Goal: Complete application form: Complete application form

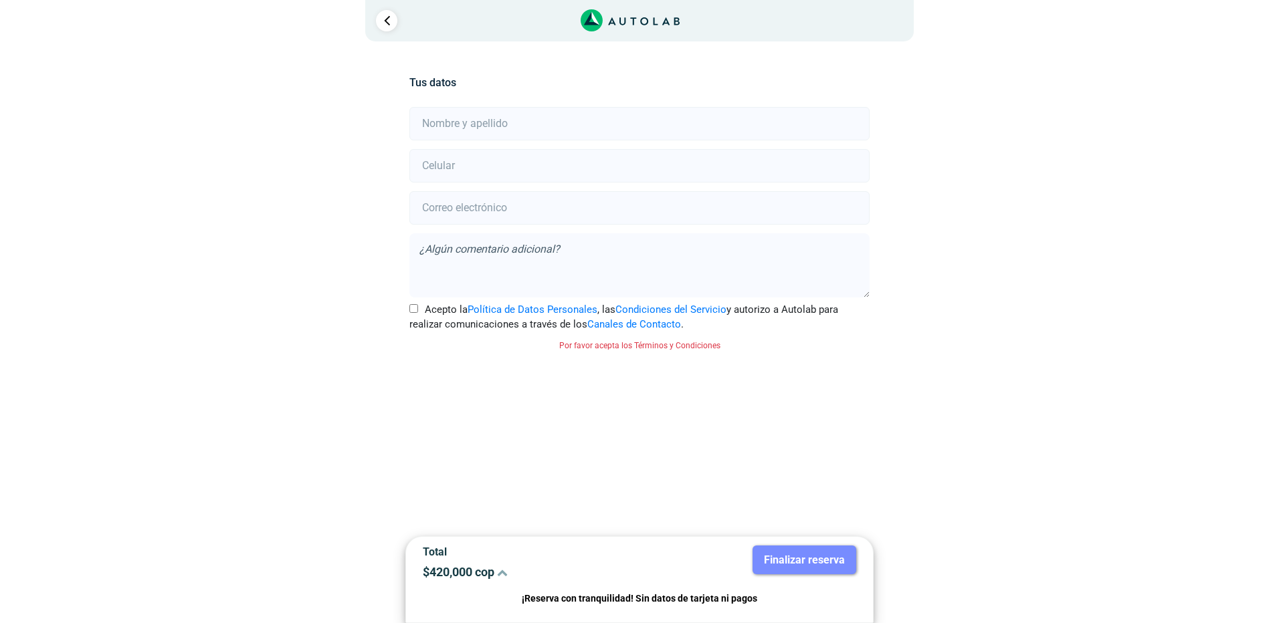
click at [508, 574] on icon at bounding box center [502, 572] width 11 height 11
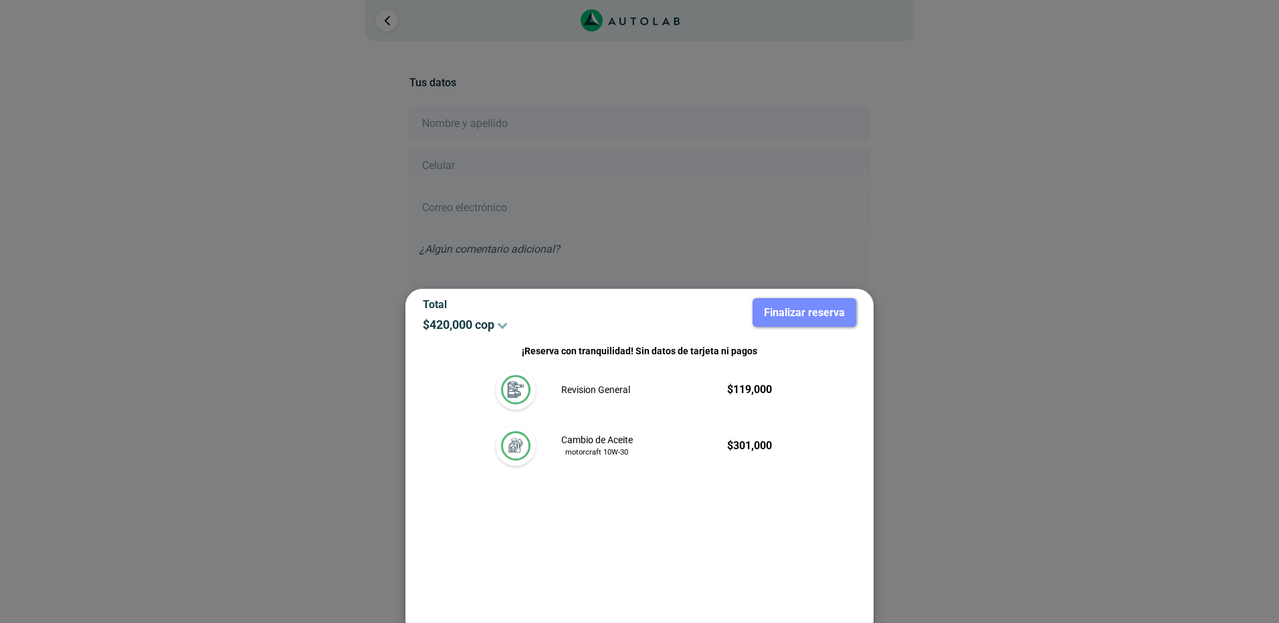
click at [924, 303] on div at bounding box center [639, 311] width 1279 height 623
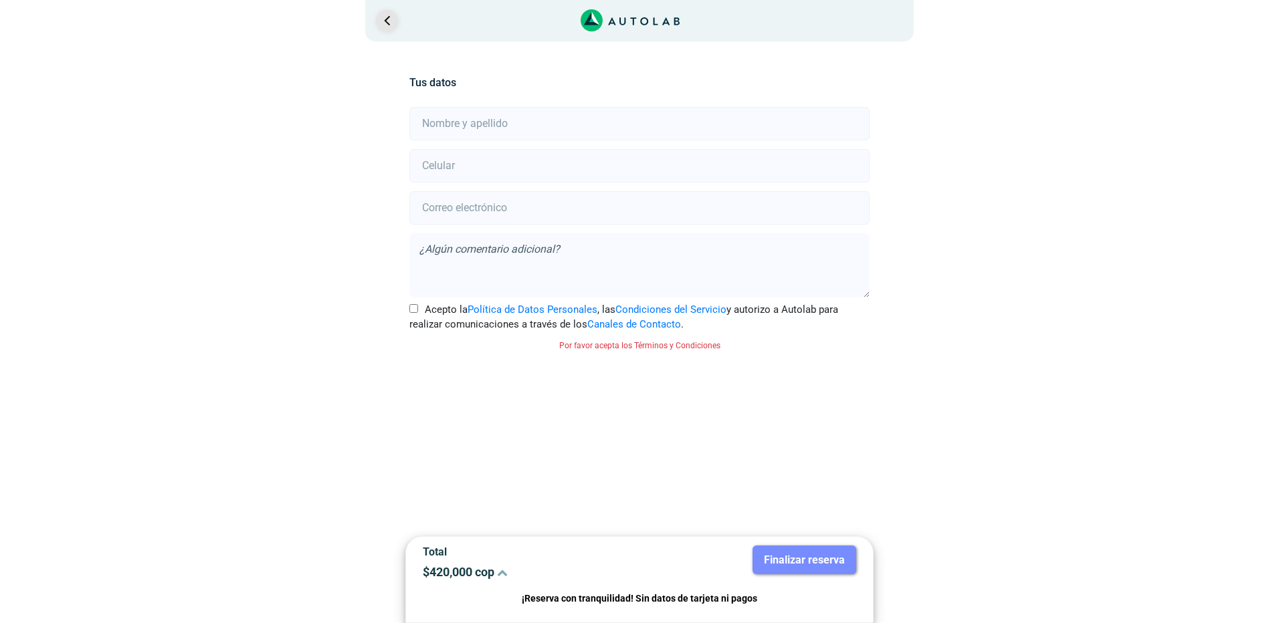
click at [389, 19] on link "Ir al paso anterior" at bounding box center [386, 20] width 21 height 21
click at [387, 21] on link "Ir al paso anterior" at bounding box center [386, 20] width 21 height 21
click at [498, 130] on input "text" at bounding box center [638, 123] width 459 height 33
type input "[PERSON_NAME]"
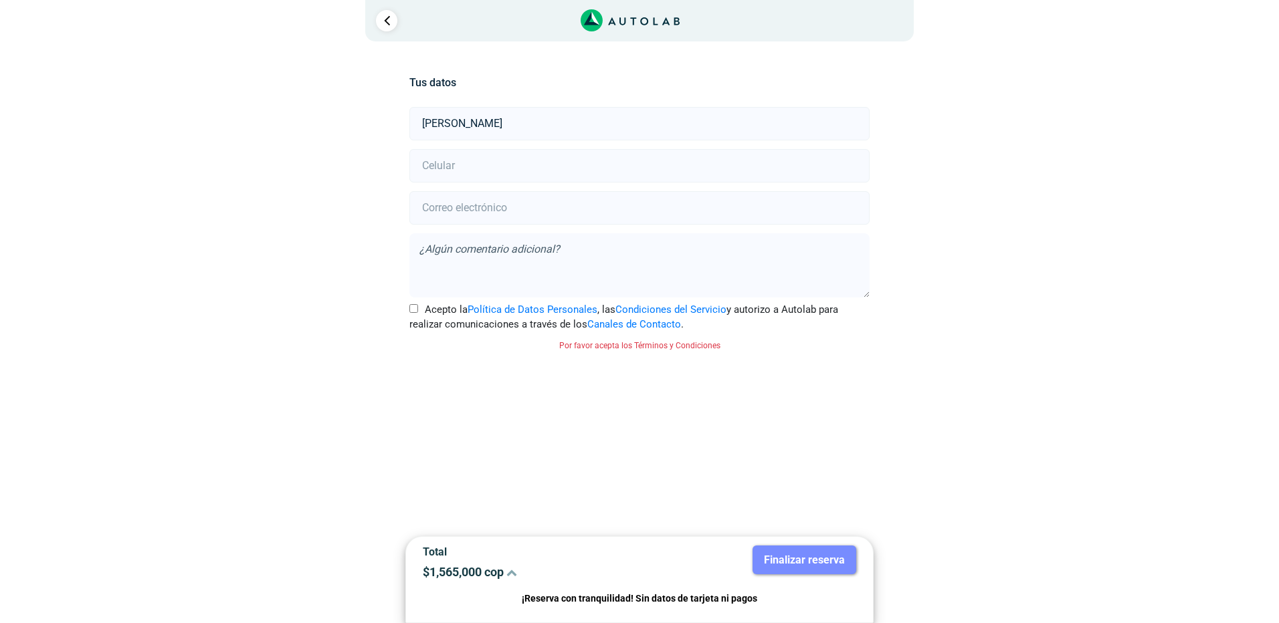
click at [497, 160] on input "number" at bounding box center [638, 165] width 459 height 33
click at [497, 160] on input "3202944370" at bounding box center [638, 165] width 459 height 33
type input "3202944370"
click at [711, 205] on input "email" at bounding box center [638, 207] width 459 height 33
type input "[EMAIL_ADDRESS][DOMAIN_NAME]"
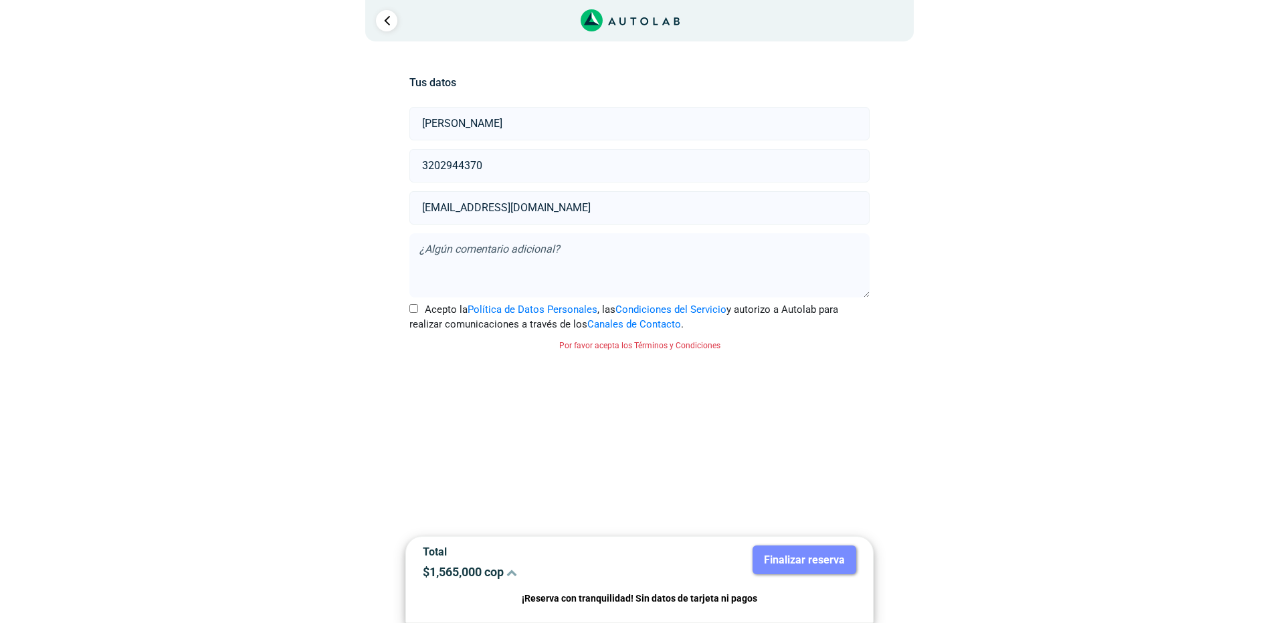
click at [524, 265] on textarea at bounding box center [638, 265] width 459 height 64
click at [413, 310] on input "Acepto la Política de Datos Personales , las Condiciones del Servicio y autoriz…" at bounding box center [413, 308] width 9 height 9
checkbox input "true"
click at [813, 552] on button "Finalizar reserva" at bounding box center [804, 560] width 104 height 29
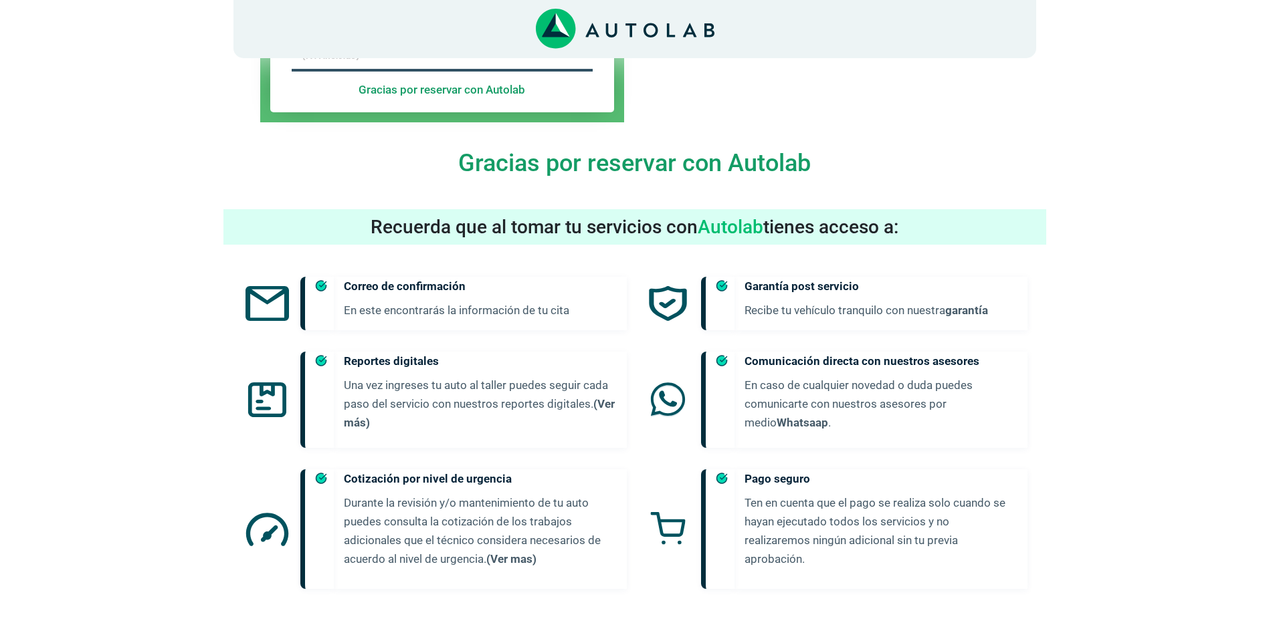
scroll to position [650, 0]
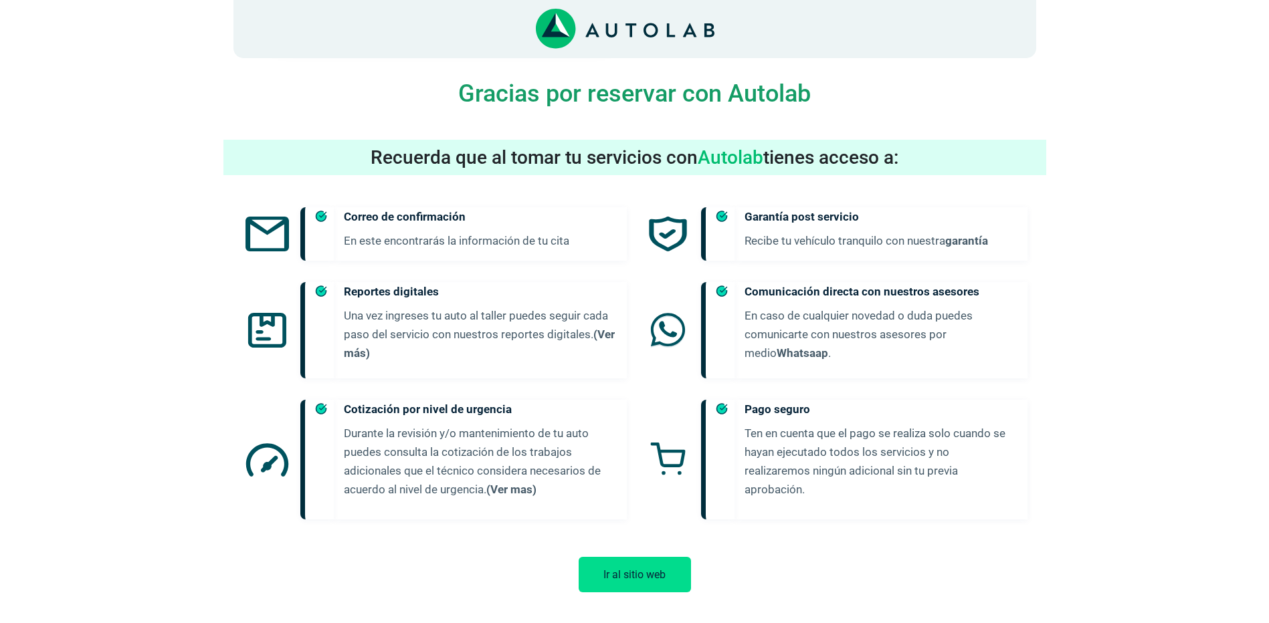
click at [623, 558] on button "Ir al sitio web" at bounding box center [634, 574] width 112 height 35
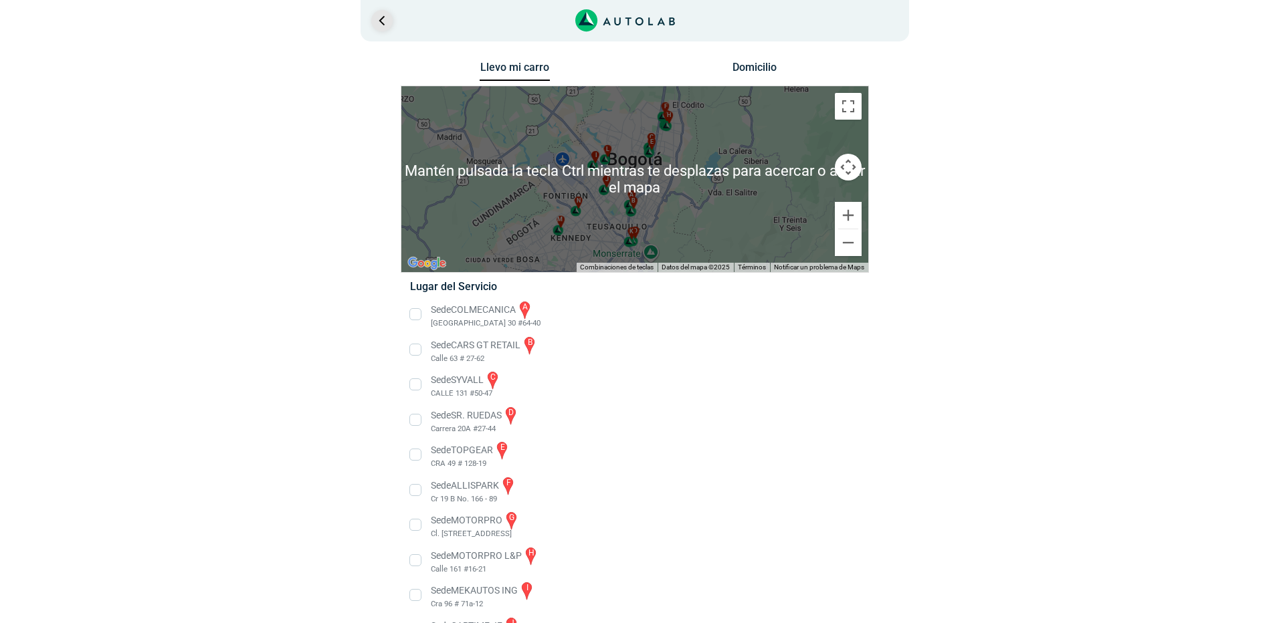
click at [380, 26] on link "Ir al paso anterior" at bounding box center [381, 20] width 21 height 21
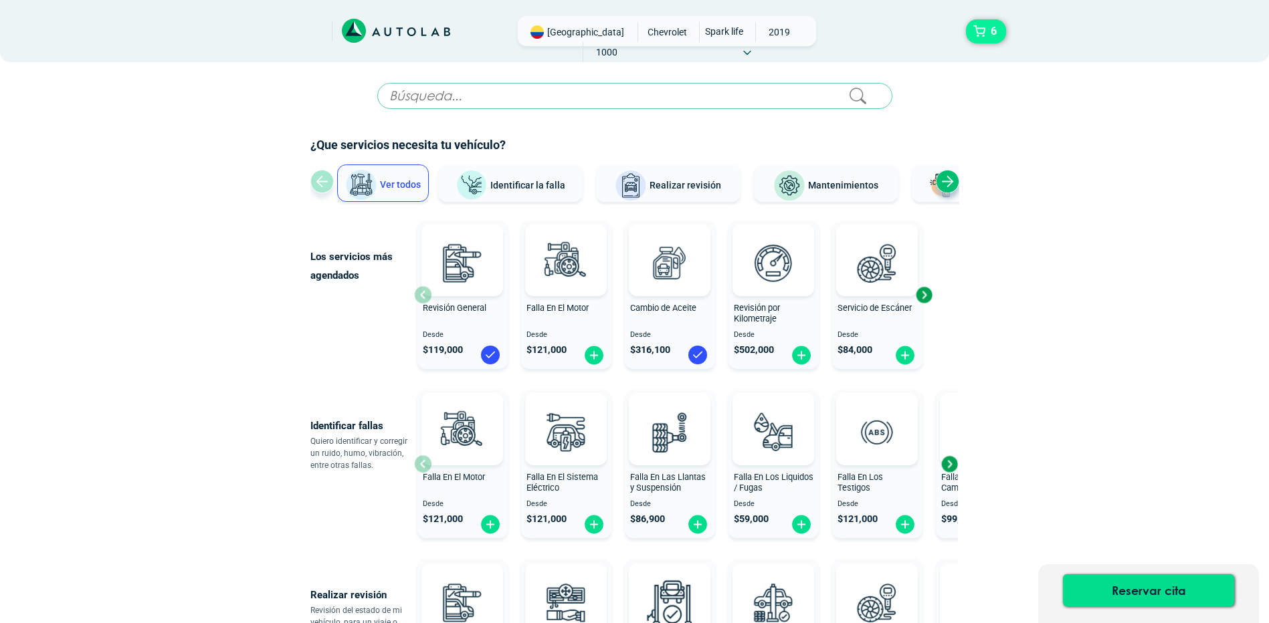
click at [984, 28] on button "6" at bounding box center [986, 31] width 40 height 24
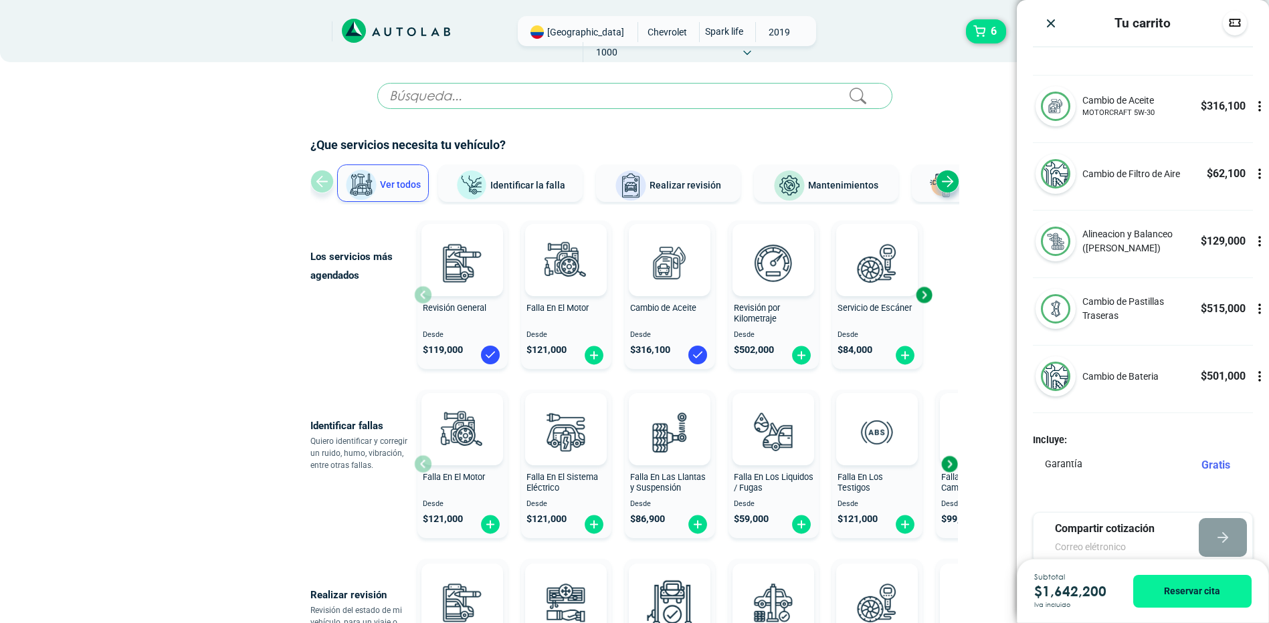
scroll to position [117, 0]
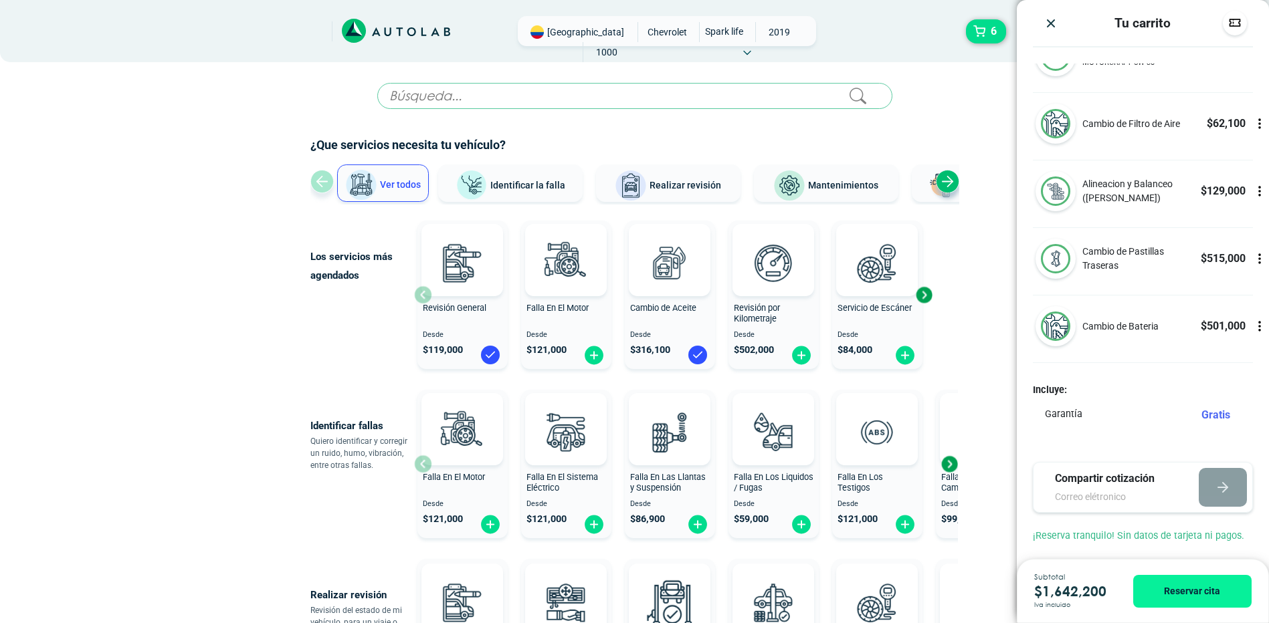
click at [1122, 500] on input "email" at bounding box center [1114, 497] width 119 height 14
type input "[EMAIL_ADDRESS][DOMAIN_NAME]"
click at [1198, 488] on button "button" at bounding box center [1222, 487] width 48 height 39
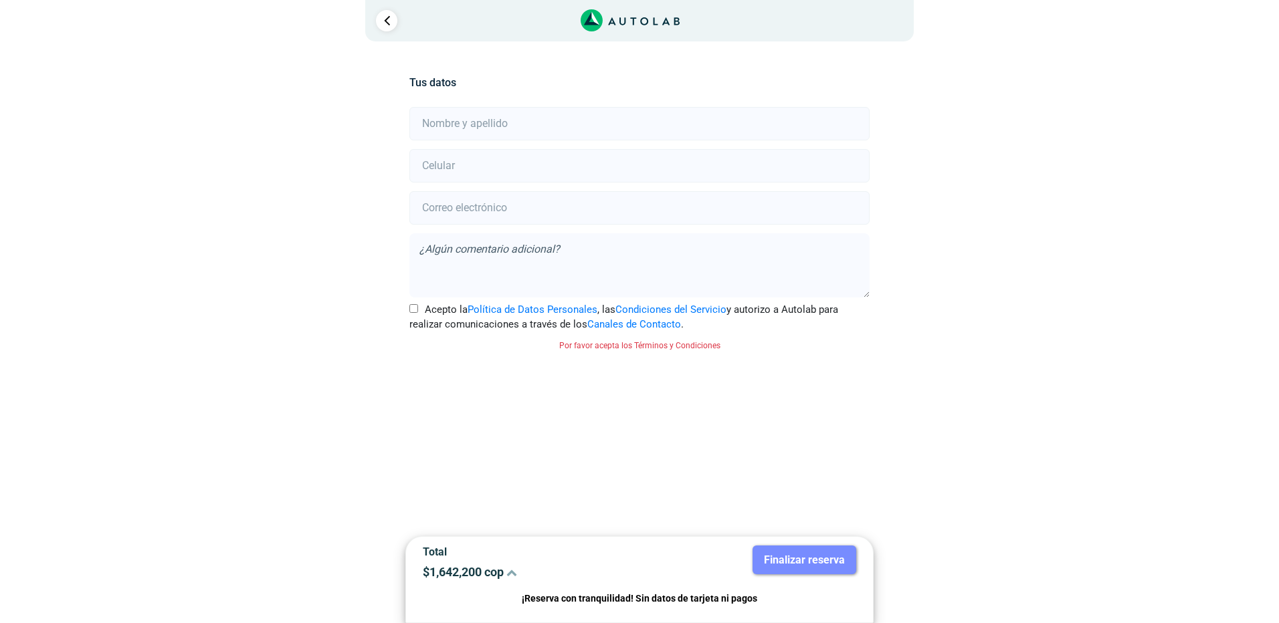
click at [459, 126] on input "text" at bounding box center [638, 123] width 459 height 33
type input "[PERSON_NAME]"
type input "3202944370"
type input "[EMAIL_ADDRESS][DOMAIN_NAME]"
click at [415, 308] on input "Acepto la Política de Datos Personales , las Condiciones del Servicio y autoriz…" at bounding box center [413, 308] width 9 height 9
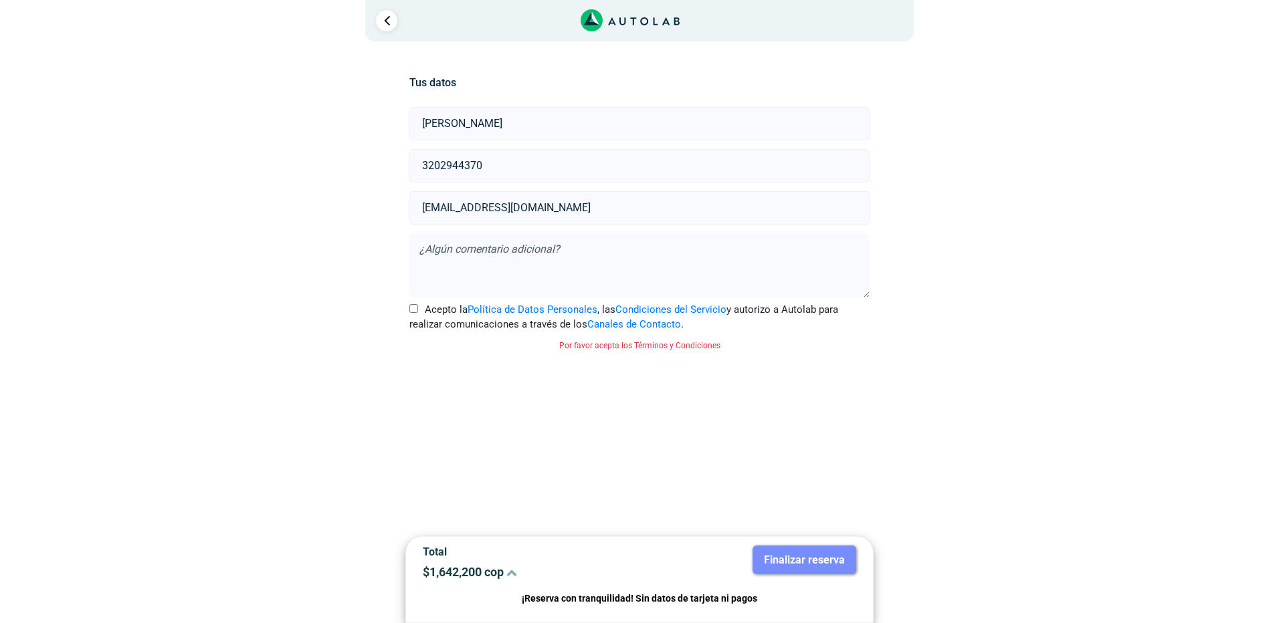
checkbox input "true"
click at [799, 566] on button "Finalizar reserva" at bounding box center [804, 560] width 104 height 29
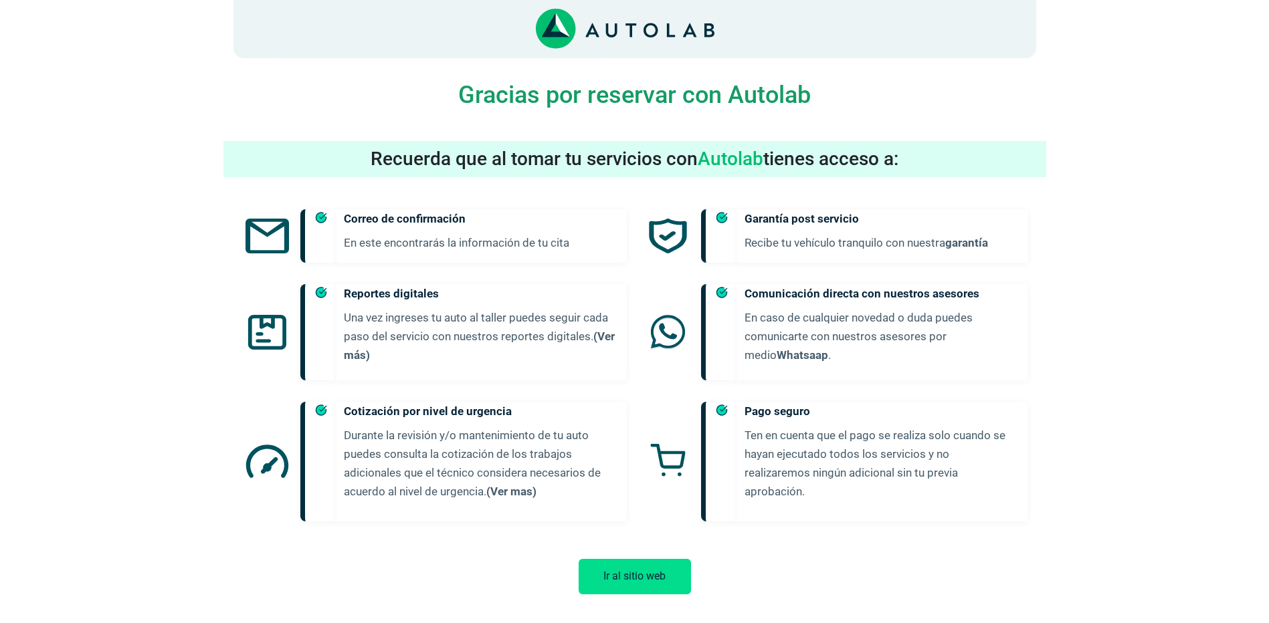
scroll to position [695, 0]
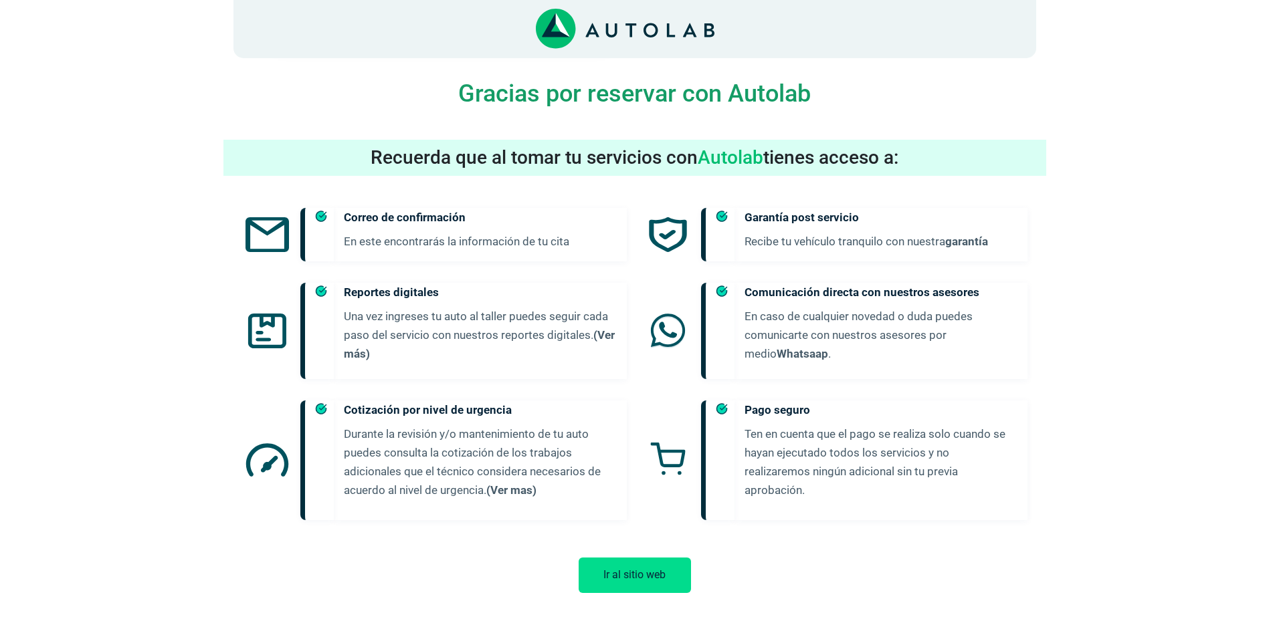
click at [665, 558] on button "Ir al sitio web" at bounding box center [634, 575] width 112 height 35
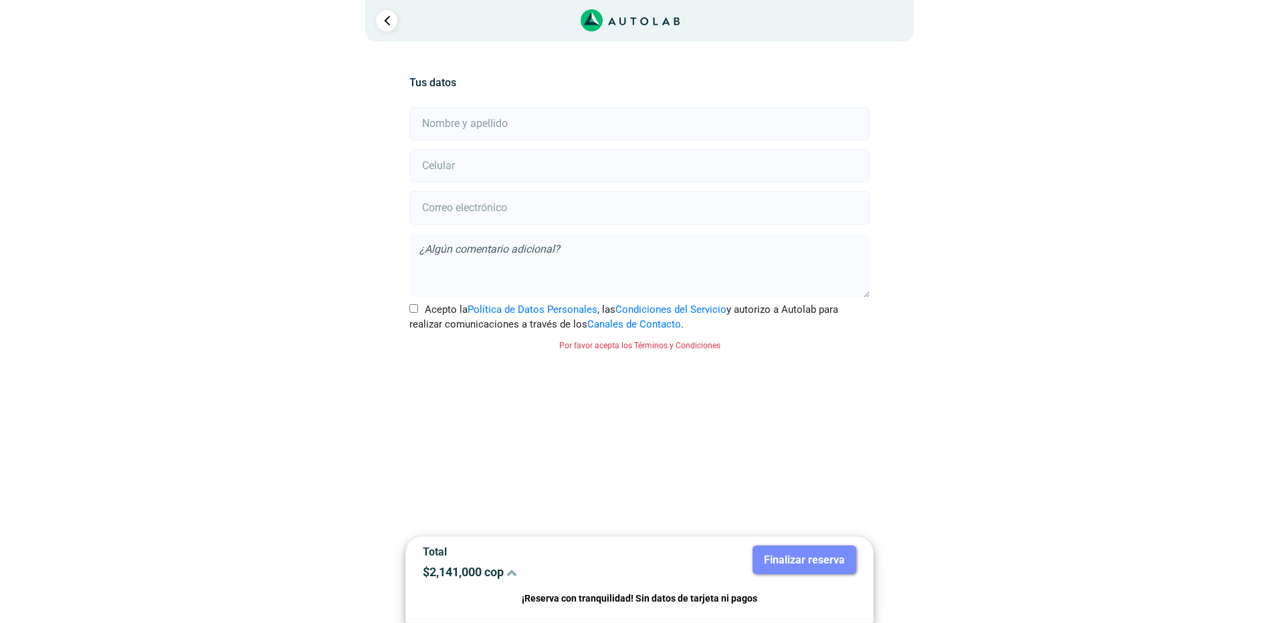
click at [554, 122] on input "text" at bounding box center [638, 123] width 459 height 33
type input "[PERSON_NAME]"
type input "3202944370"
type input "[EMAIL_ADDRESS][DOMAIN_NAME]"
click at [412, 308] on input "Acepto la Política de Datos Personales , las Condiciones del Servicio y autoriz…" at bounding box center [413, 308] width 9 height 9
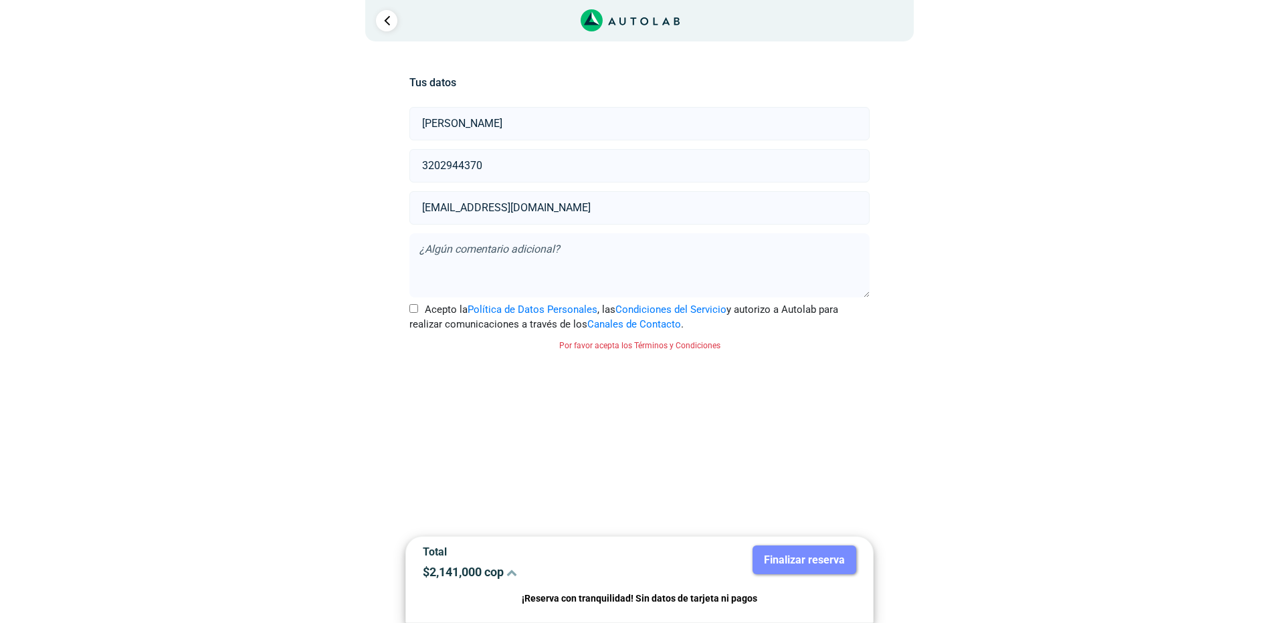
checkbox input "true"
click at [788, 556] on button "Finalizar reserva" at bounding box center [804, 560] width 104 height 29
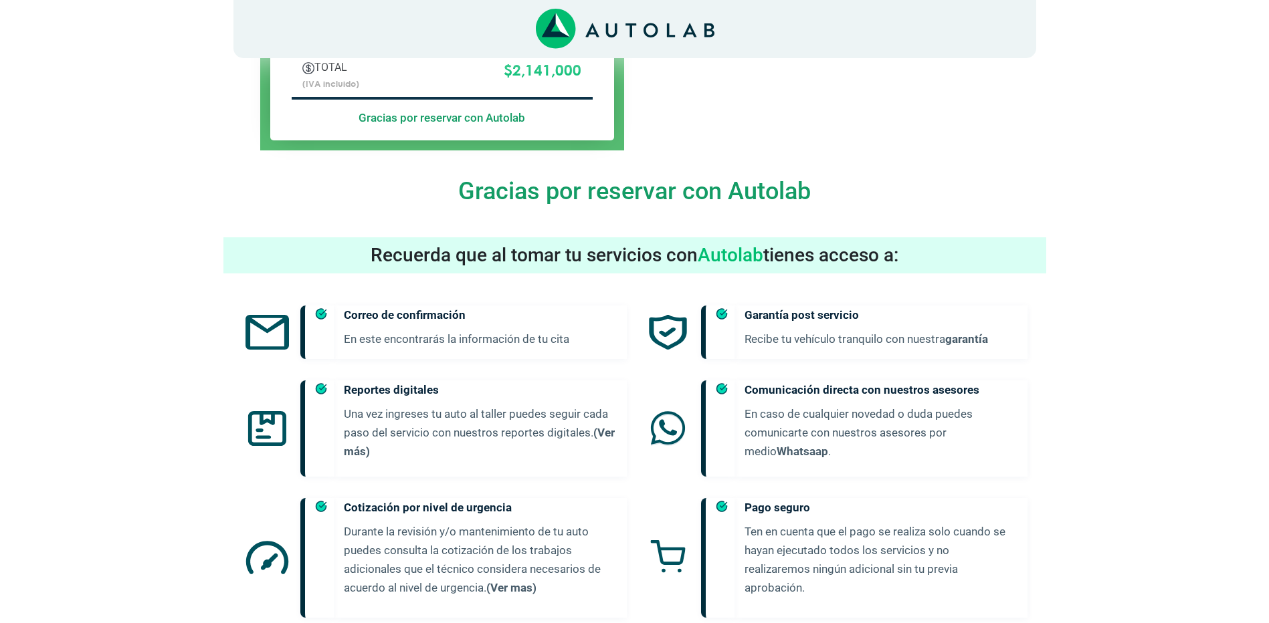
scroll to position [695, 0]
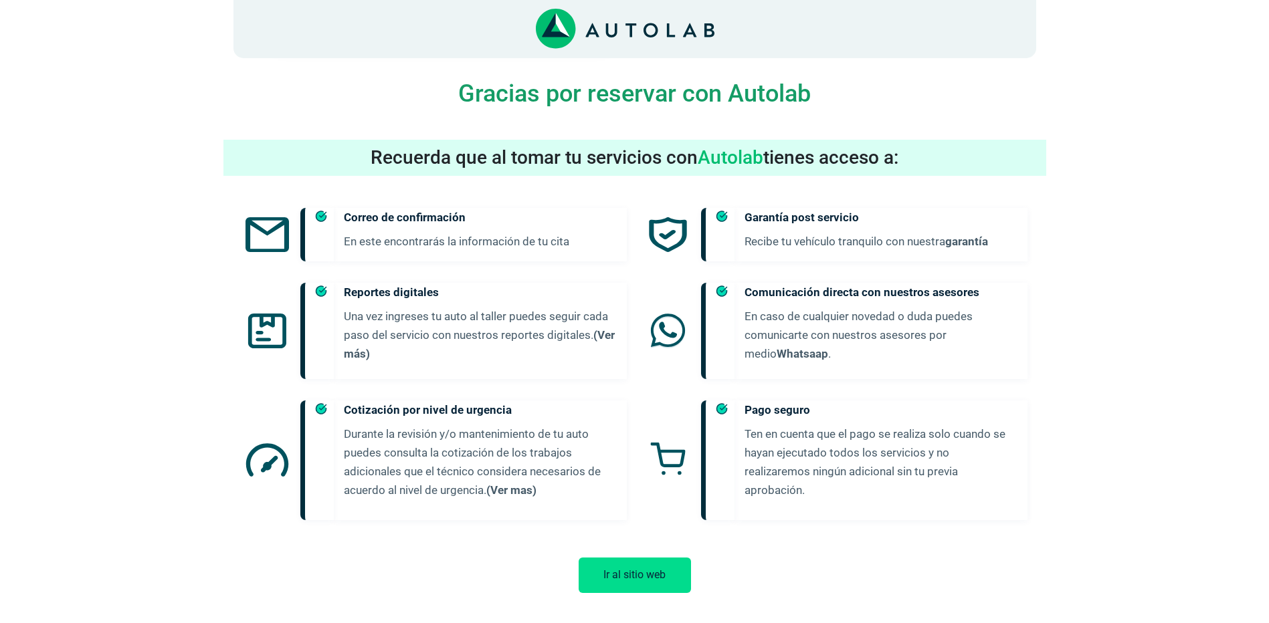
drag, startPoint x: 645, startPoint y: 558, endPoint x: 696, endPoint y: 29, distance: 530.7
click at [645, 558] on button "Ir al sitio web" at bounding box center [634, 575] width 112 height 35
